Goal: Check status: Check status

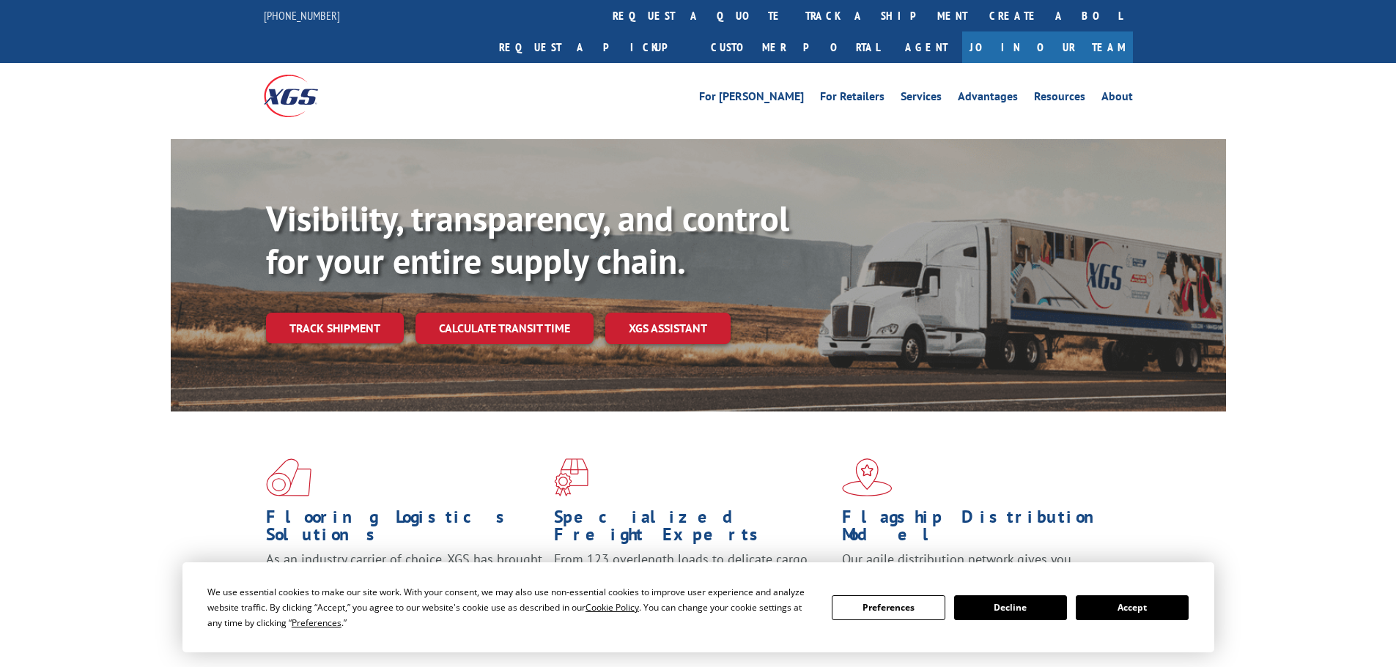
click at [300, 317] on div "Visibility, transparency, and control for your entire supply chain. Track shipm…" at bounding box center [746, 300] width 960 height 204
click at [308, 313] on link "Track shipment" at bounding box center [335, 328] width 138 height 31
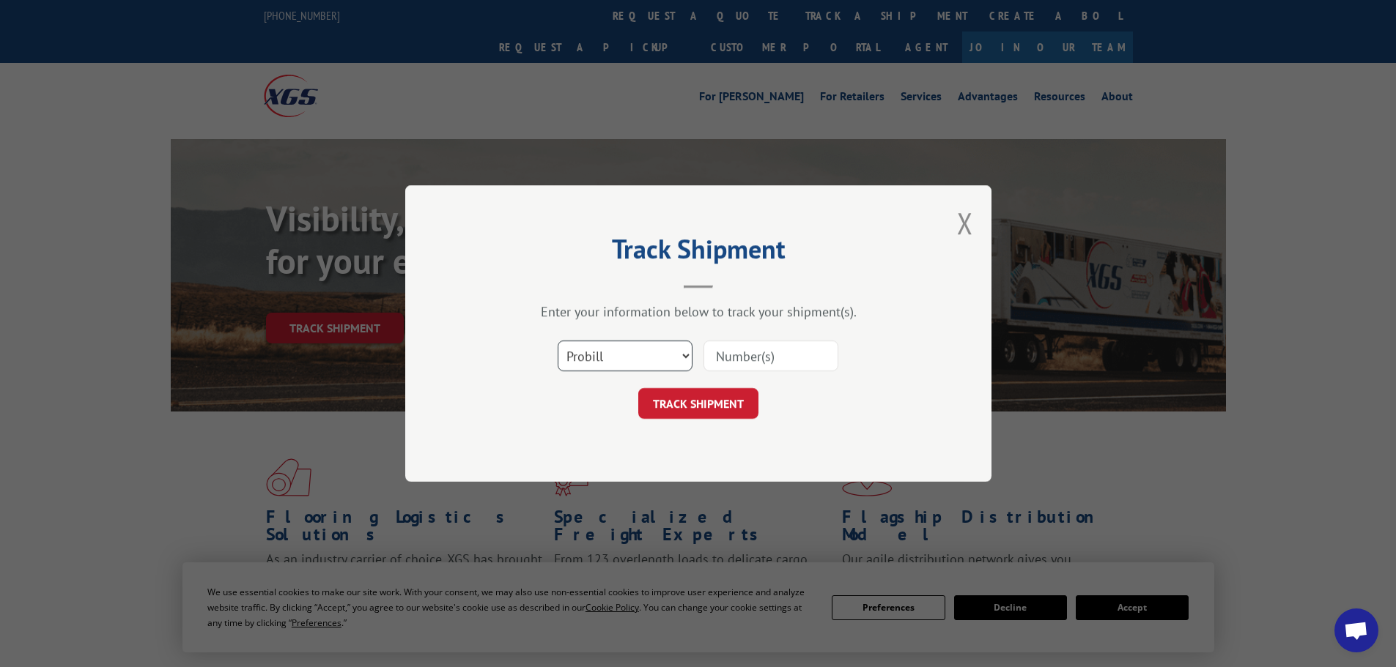
click at [607, 357] on select "Select category... Probill BOL PO" at bounding box center [625, 356] width 135 height 31
select select "po"
click at [558, 341] on select "Select category... Probill BOL PO" at bounding box center [625, 356] width 135 height 31
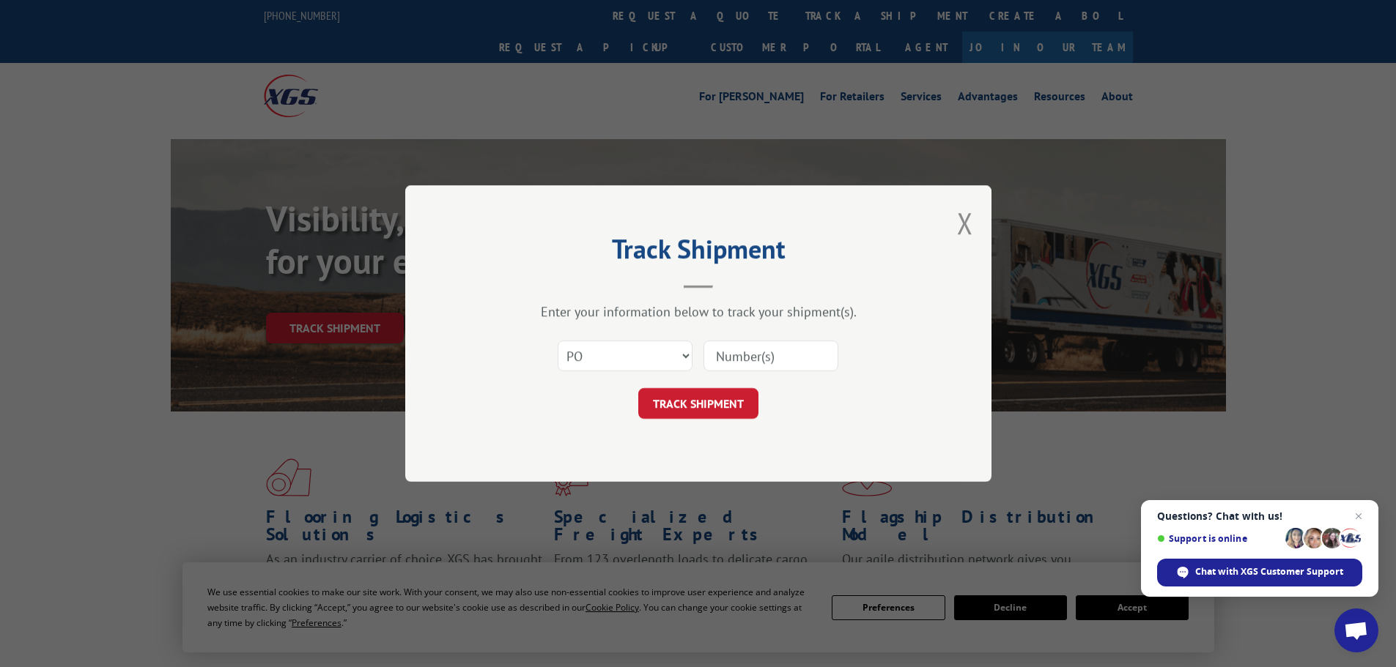
click at [731, 350] on input at bounding box center [770, 356] width 135 height 31
type input "52546069"
click at [700, 403] on button "TRACK SHIPMENT" at bounding box center [698, 403] width 120 height 31
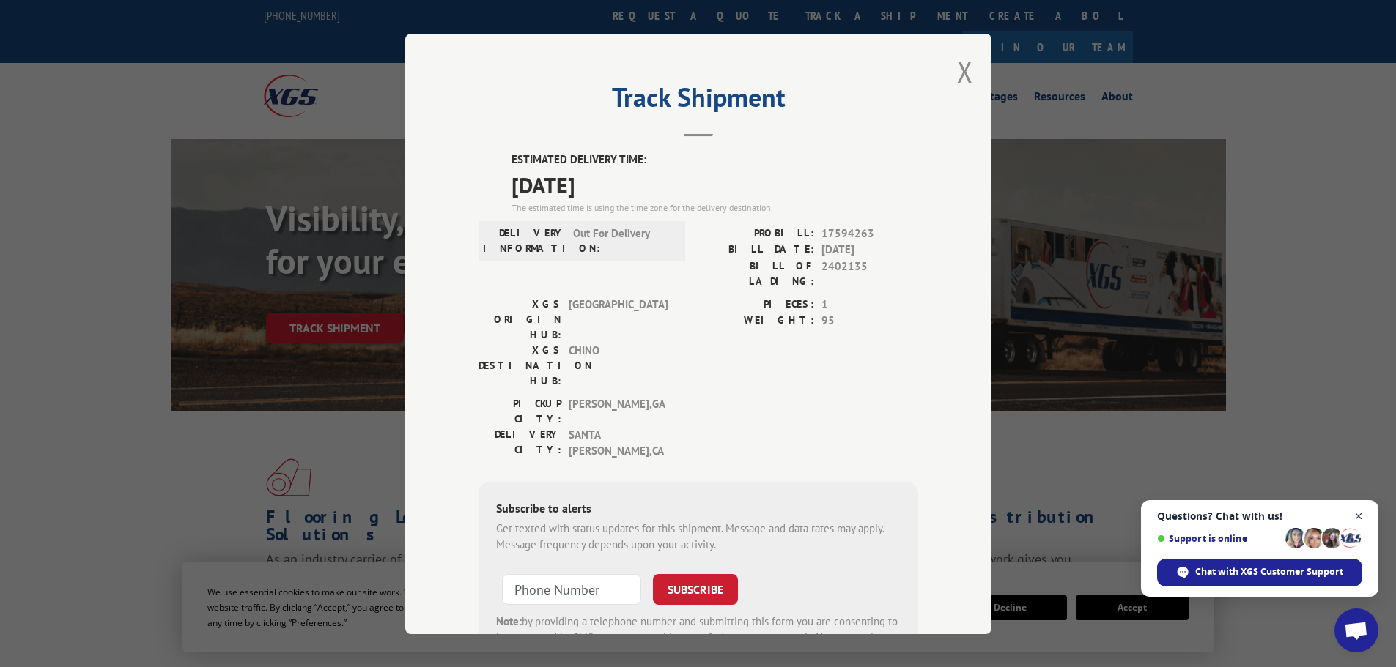
click at [1365, 514] on span "Close chat" at bounding box center [1359, 517] width 18 height 18
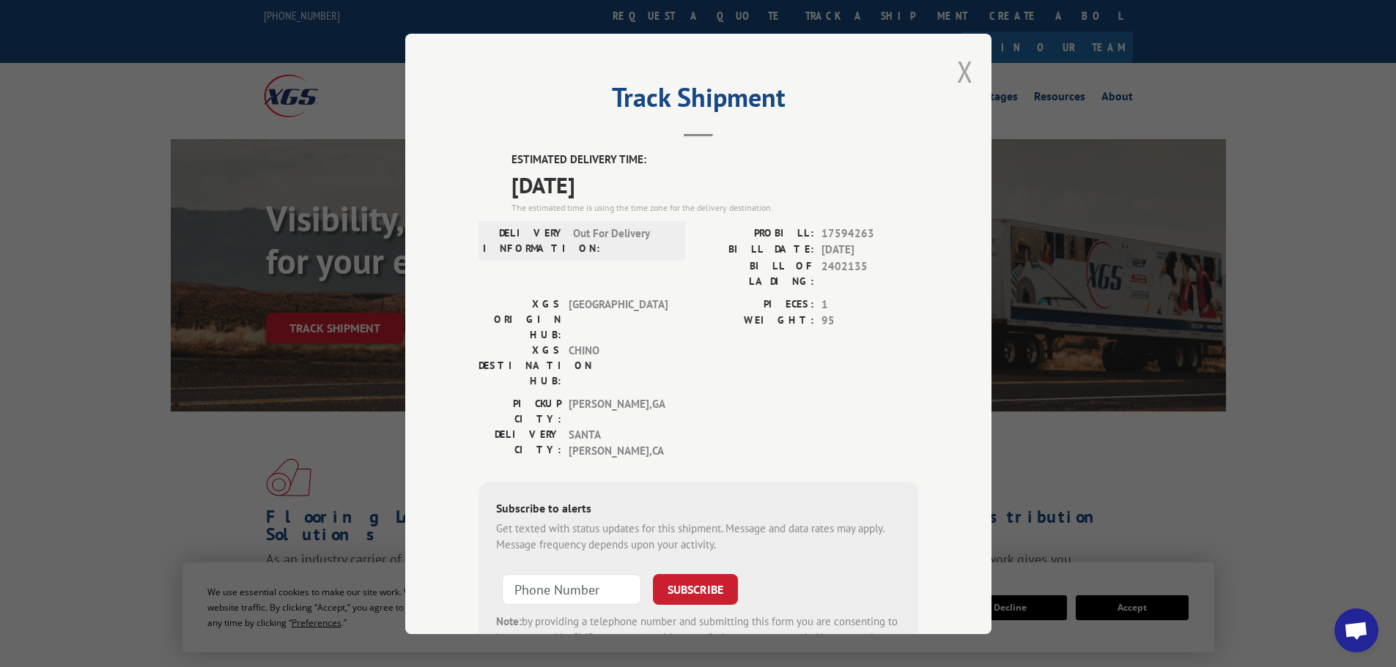
click at [961, 72] on button "Close modal" at bounding box center [965, 71] width 16 height 39
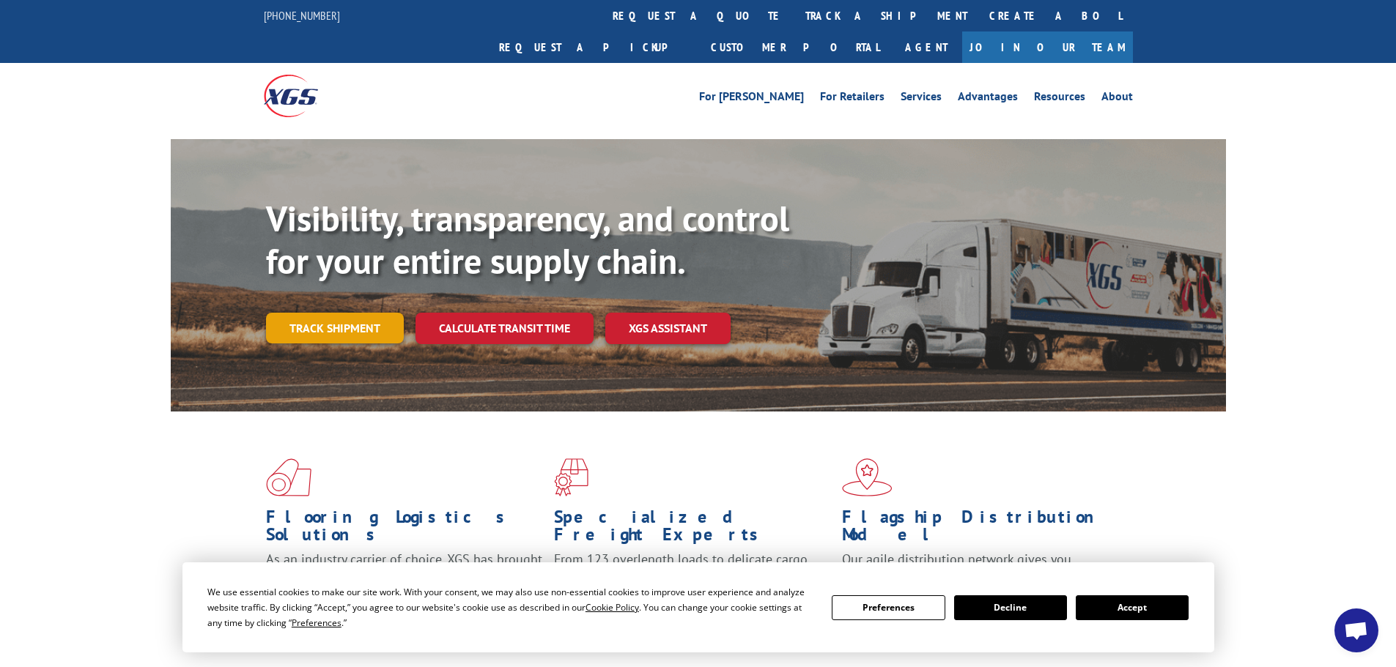
click at [321, 313] on link "Track shipment" at bounding box center [335, 328] width 138 height 31
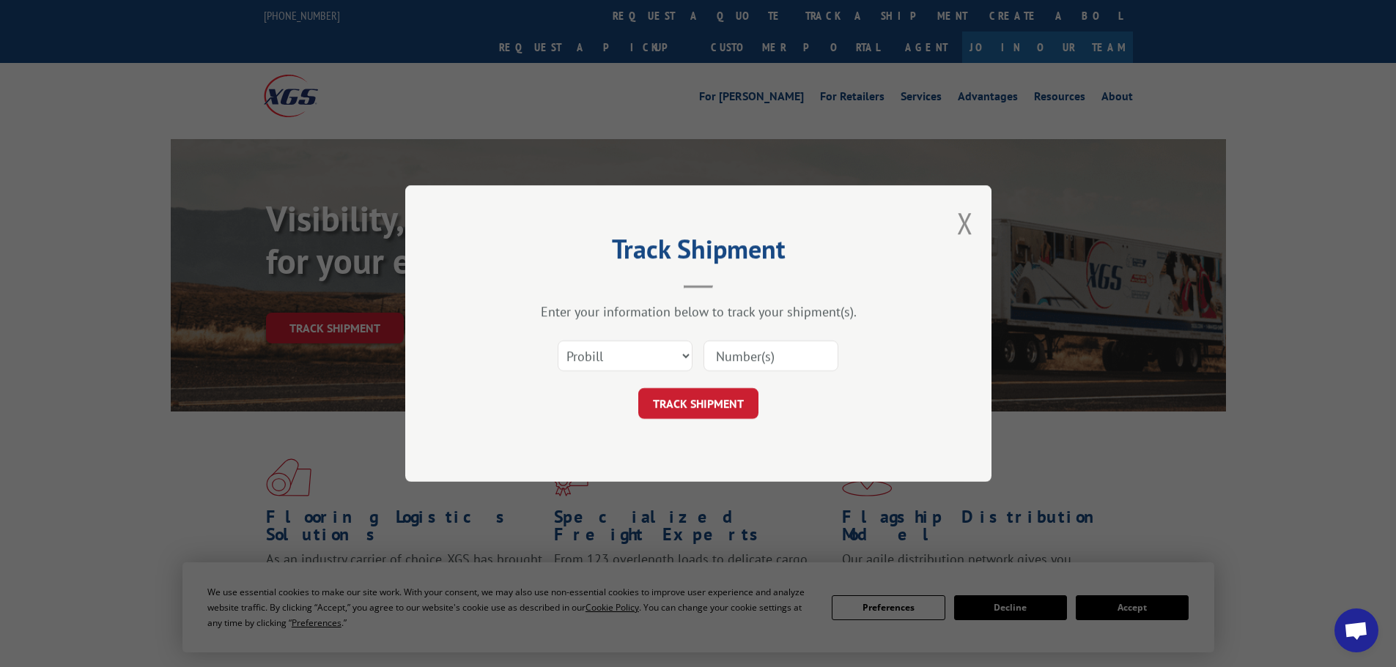
paste input "17469193"
type input "17469193"
click at [714, 401] on button "TRACK SHIPMENT" at bounding box center [698, 403] width 120 height 31
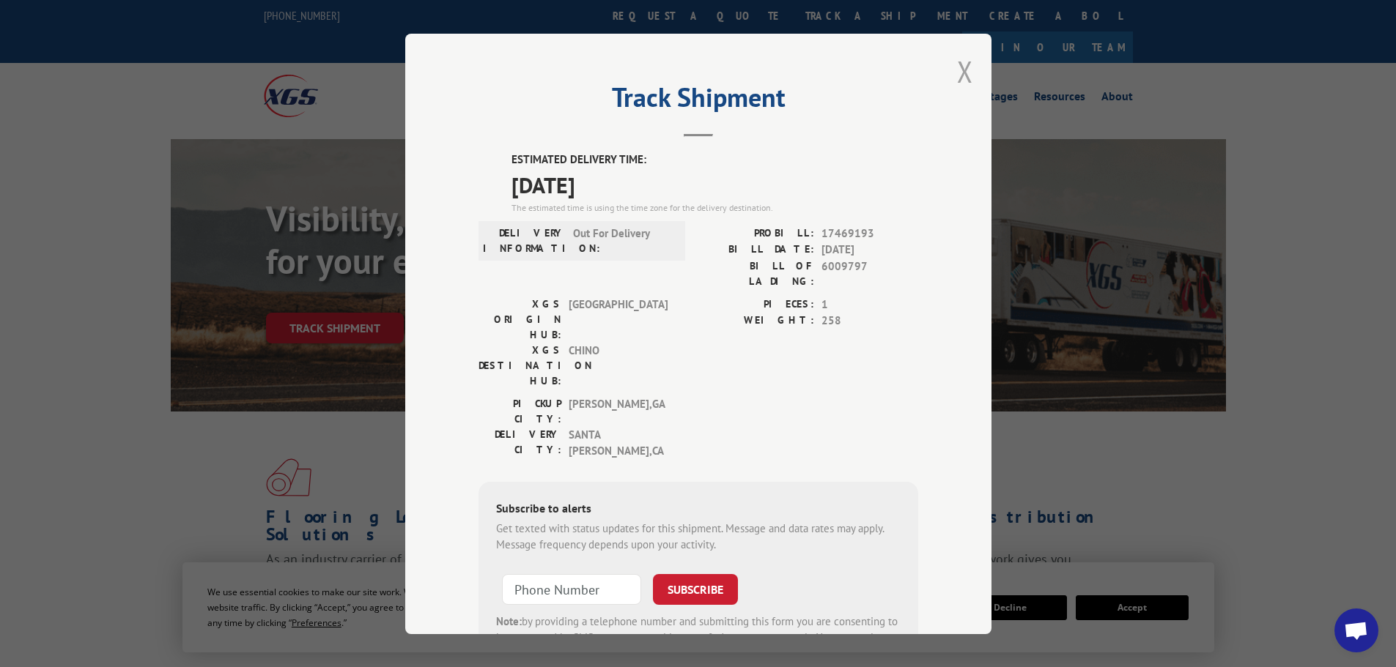
click at [958, 62] on button "Close modal" at bounding box center [965, 71] width 16 height 39
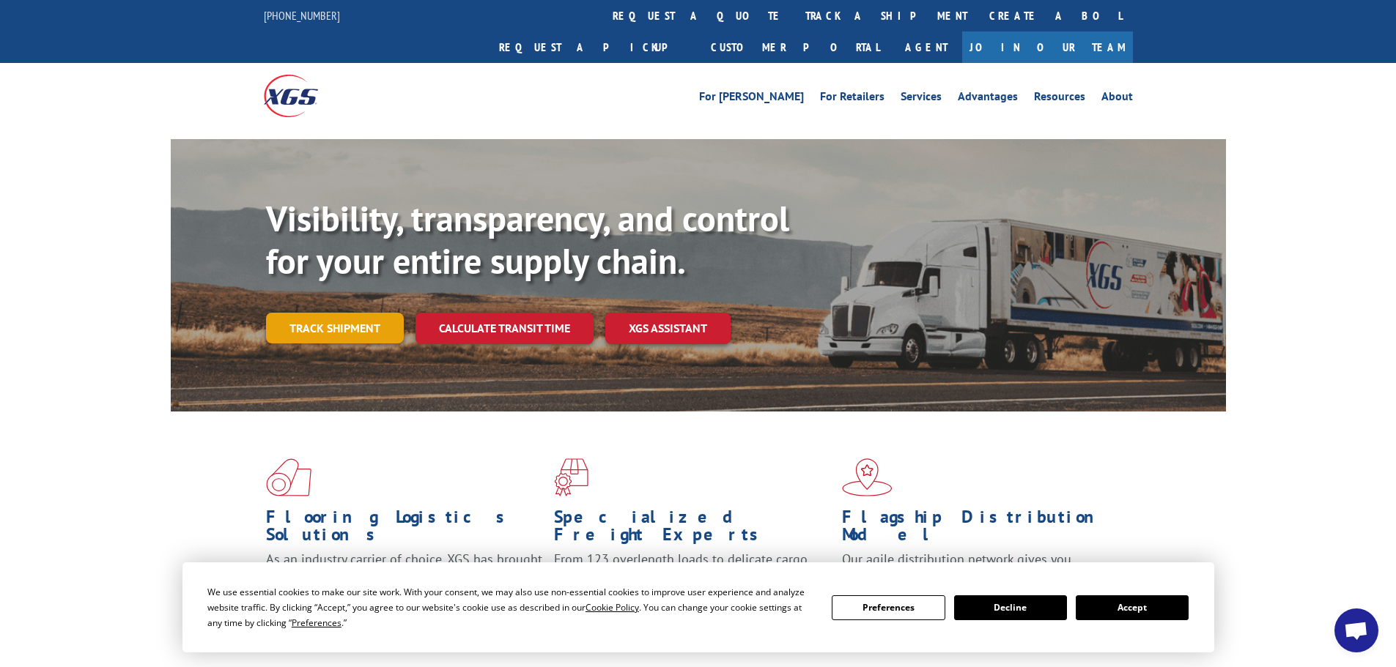
click at [322, 313] on link "Track shipment" at bounding box center [335, 328] width 138 height 31
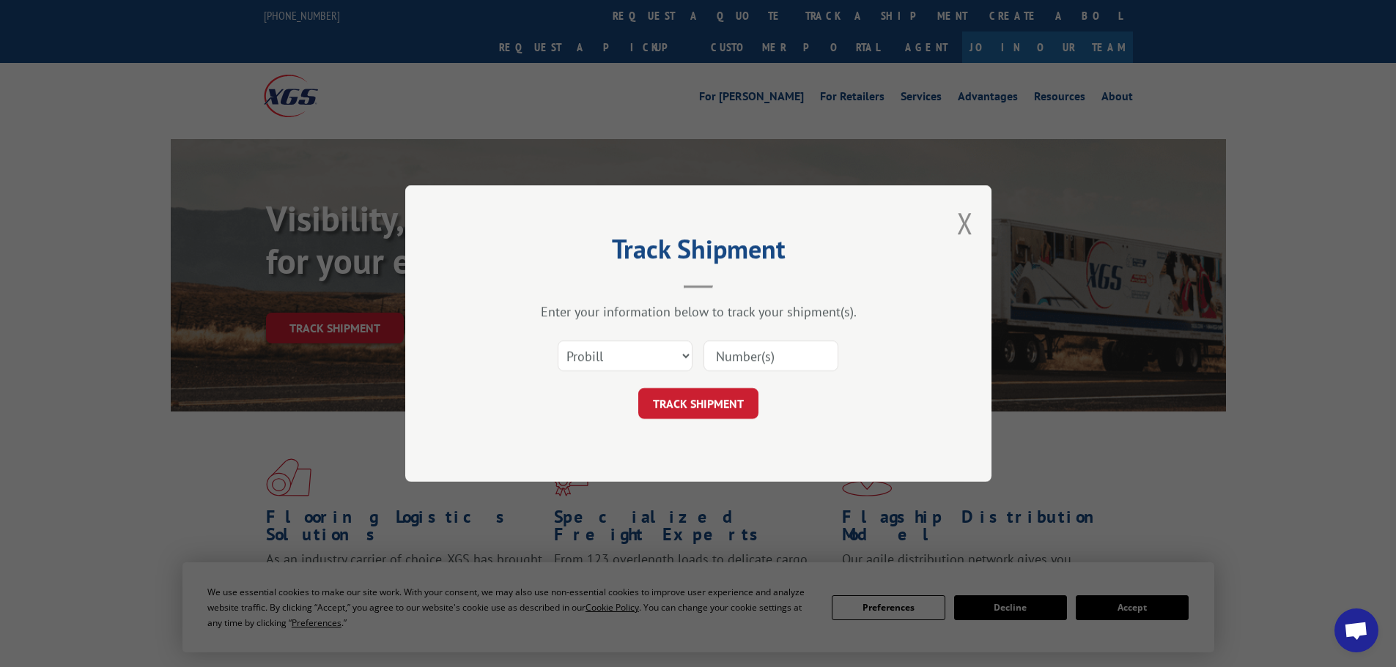
click at [765, 361] on input at bounding box center [770, 356] width 135 height 31
paste input "017858250829"
type input "017858250829"
click at [703, 404] on button "TRACK SHIPMENT" at bounding box center [698, 403] width 120 height 31
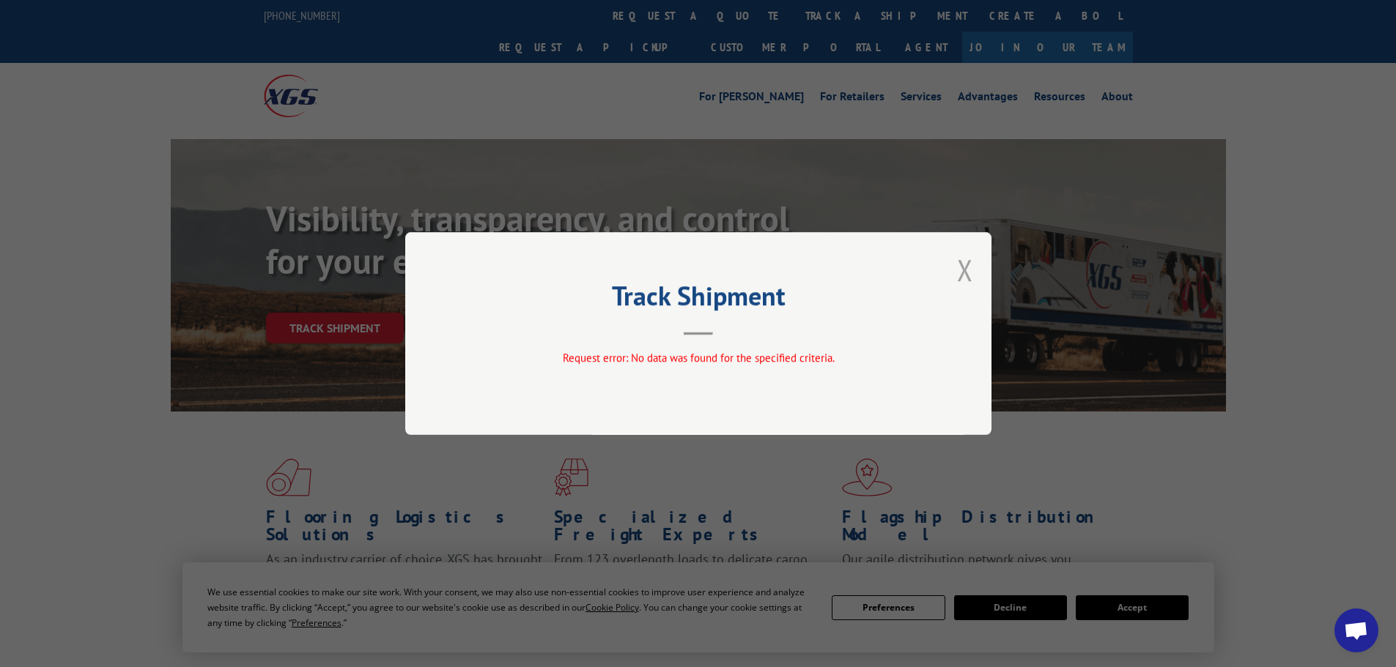
click at [967, 264] on button "Close modal" at bounding box center [965, 270] width 16 height 39
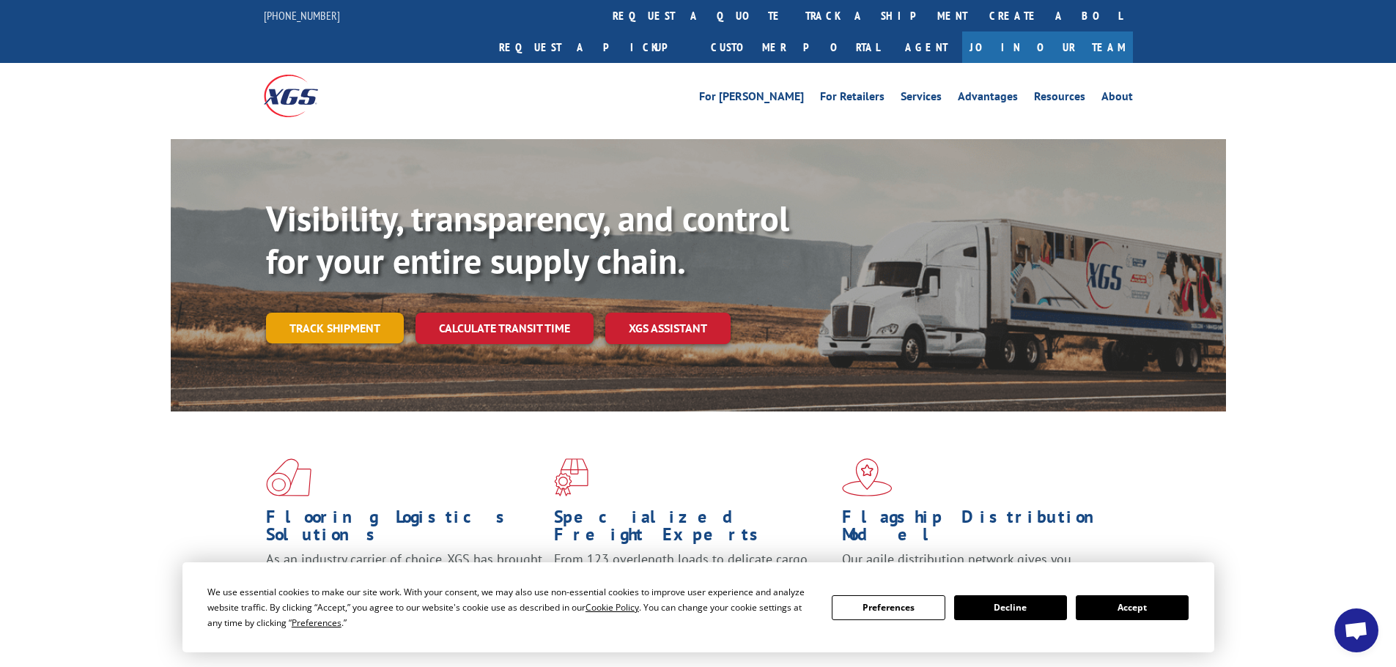
click at [328, 313] on link "Track shipment" at bounding box center [335, 328] width 138 height 31
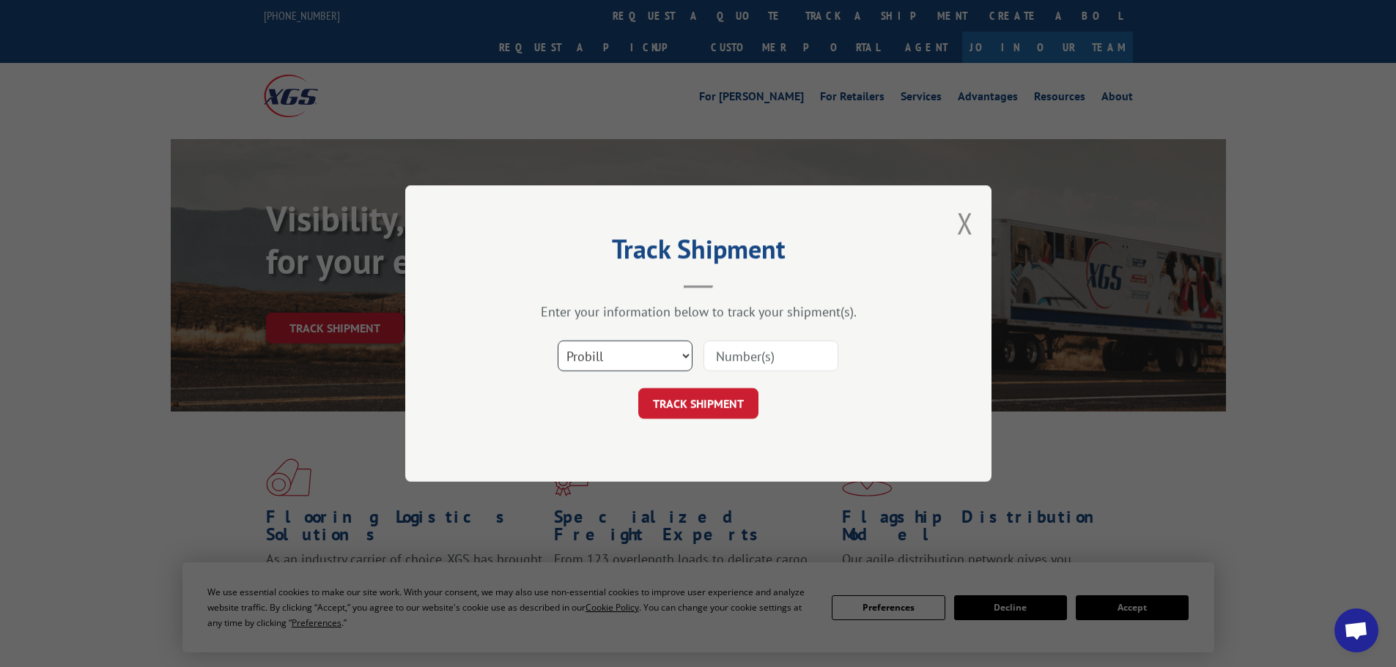
click at [580, 352] on select "Select category... Probill BOL PO" at bounding box center [625, 356] width 135 height 31
select select "po"
click at [558, 341] on select "Select category... Probill BOL PO" at bounding box center [625, 356] width 135 height 31
paste input "52546044"
type input "52546044"
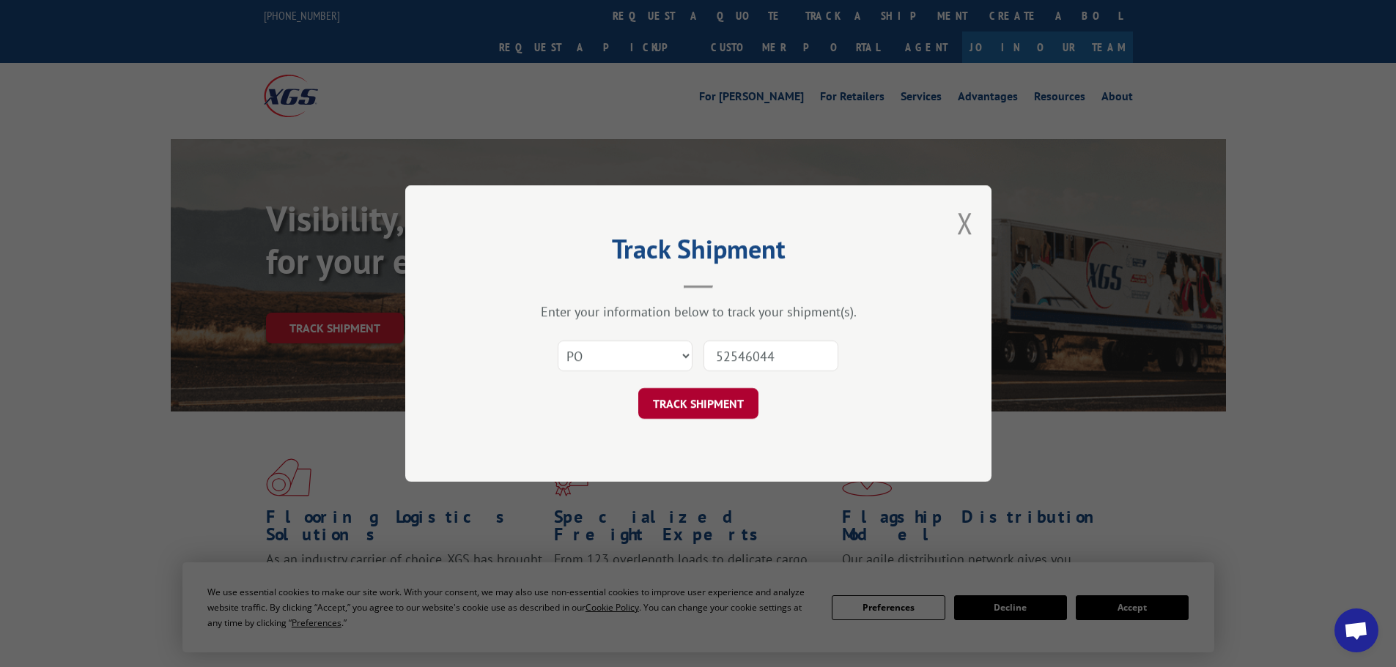
click at [714, 404] on button "TRACK SHIPMENT" at bounding box center [698, 403] width 120 height 31
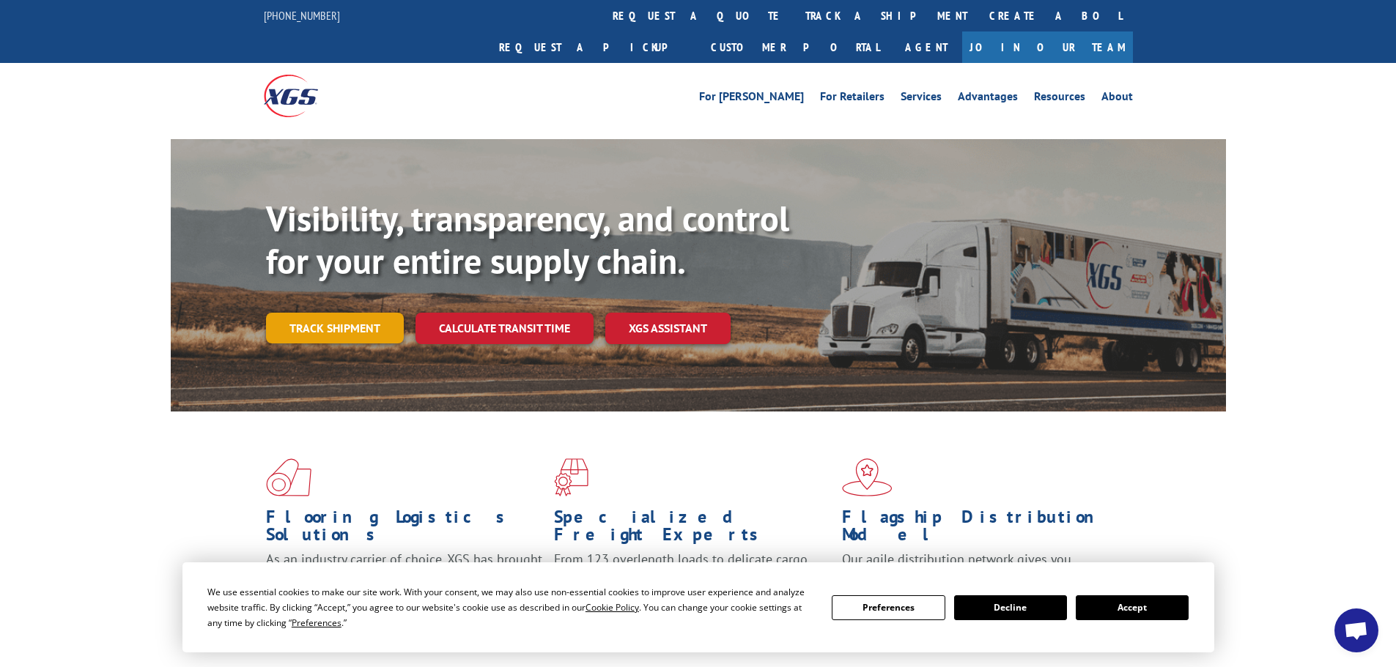
click at [312, 313] on link "Track shipment" at bounding box center [335, 328] width 138 height 31
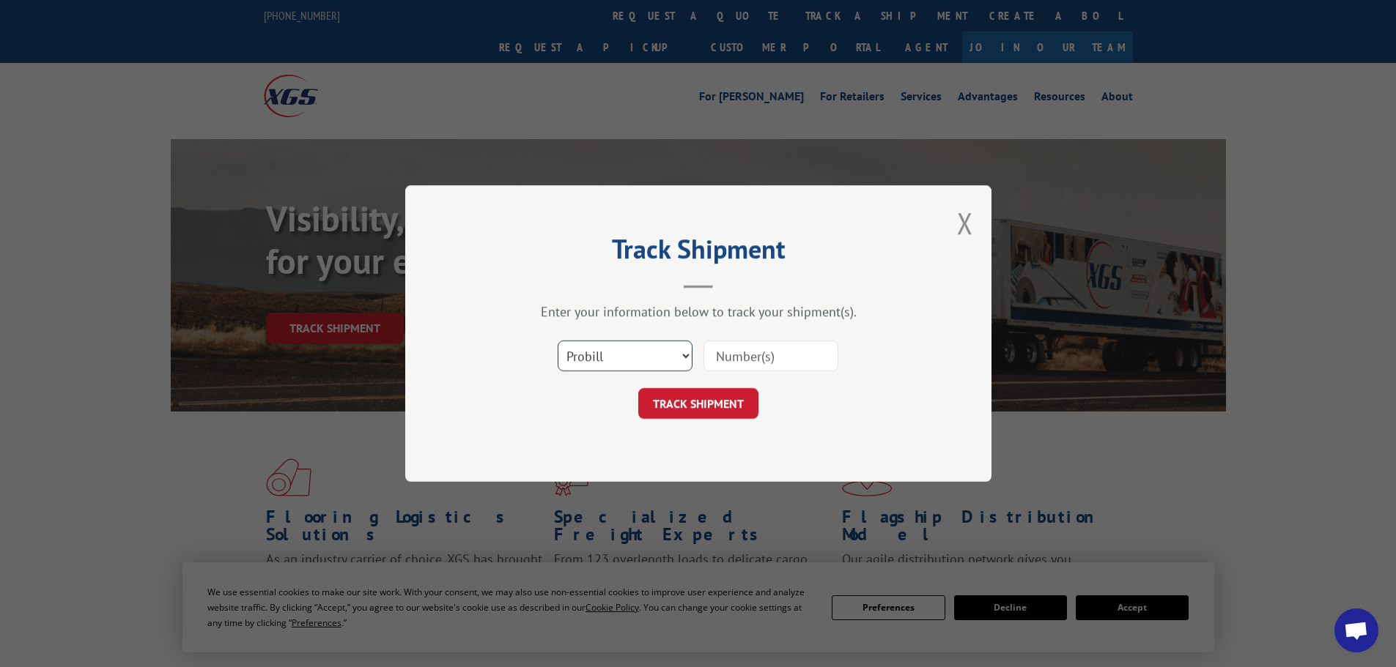
click at [593, 346] on select "Select category... Probill BOL PO" at bounding box center [625, 356] width 135 height 31
select select "po"
click at [558, 341] on select "Select category... Probill BOL PO" at bounding box center [625, 356] width 135 height 31
paste input "52546096"
type input "52546096"
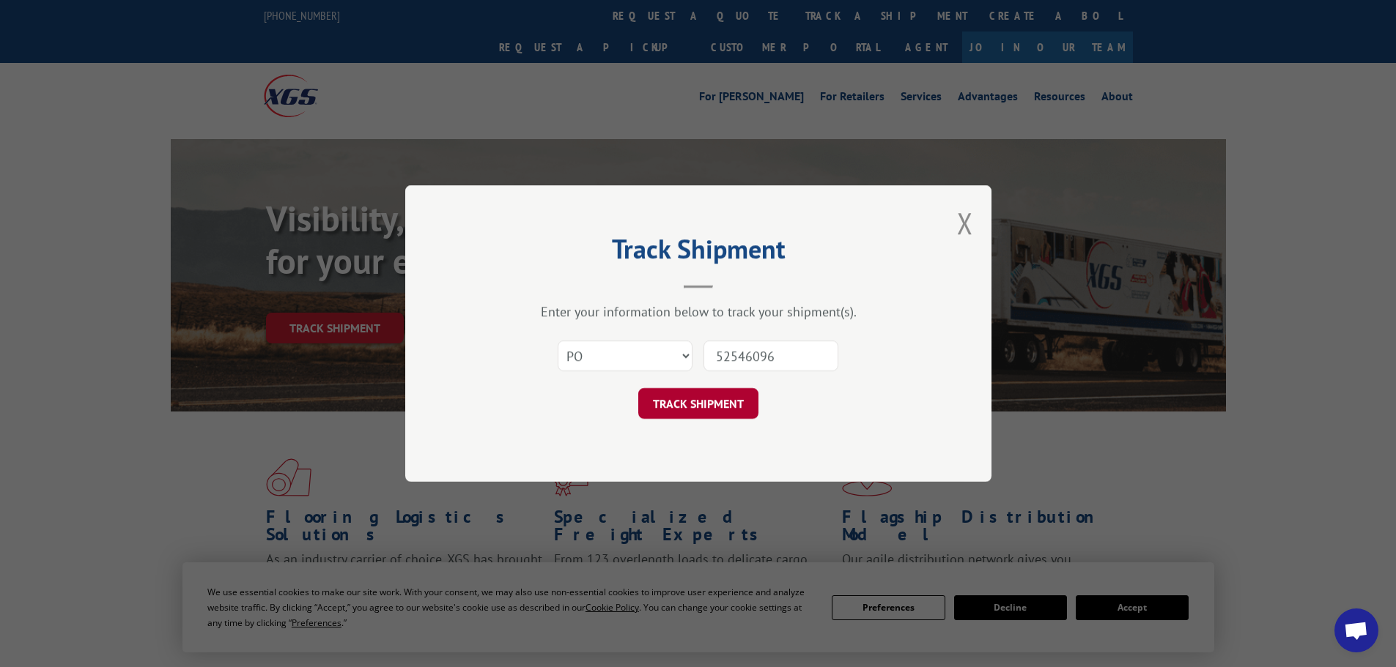
click at [693, 416] on button "TRACK SHIPMENT" at bounding box center [698, 403] width 120 height 31
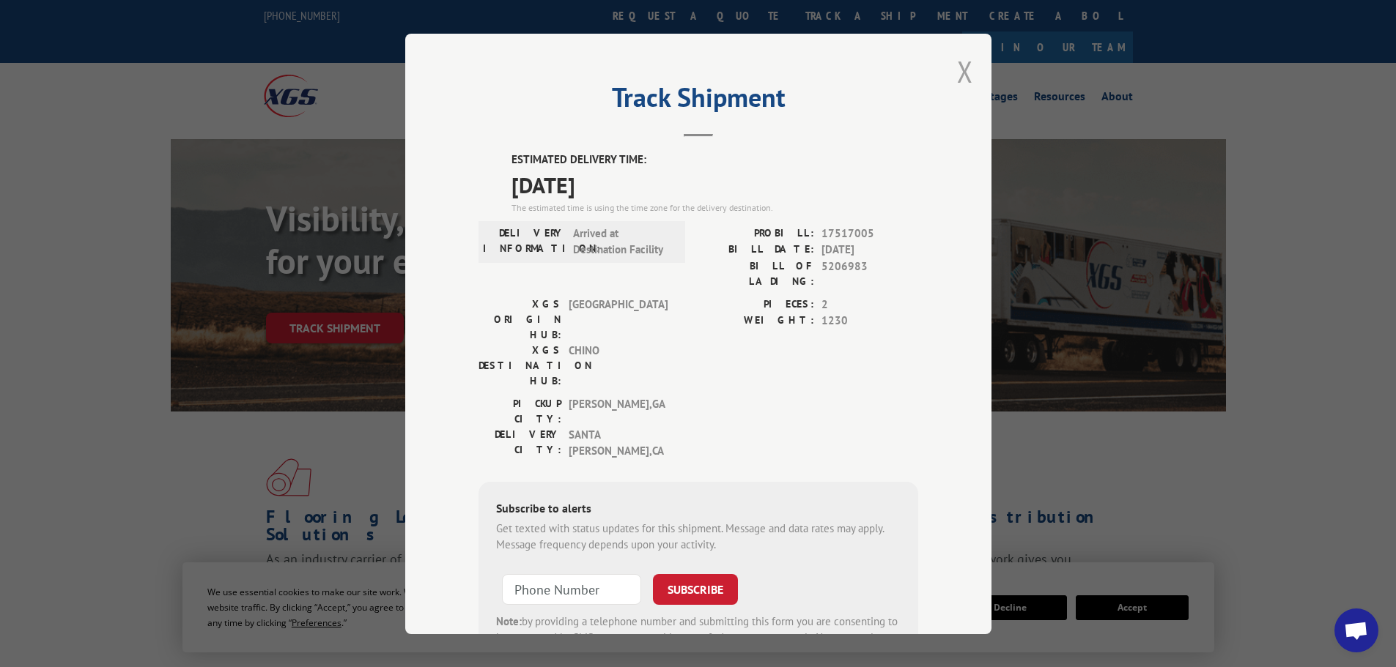
click at [957, 67] on button "Close modal" at bounding box center [965, 71] width 16 height 39
